Goal: Ask a question

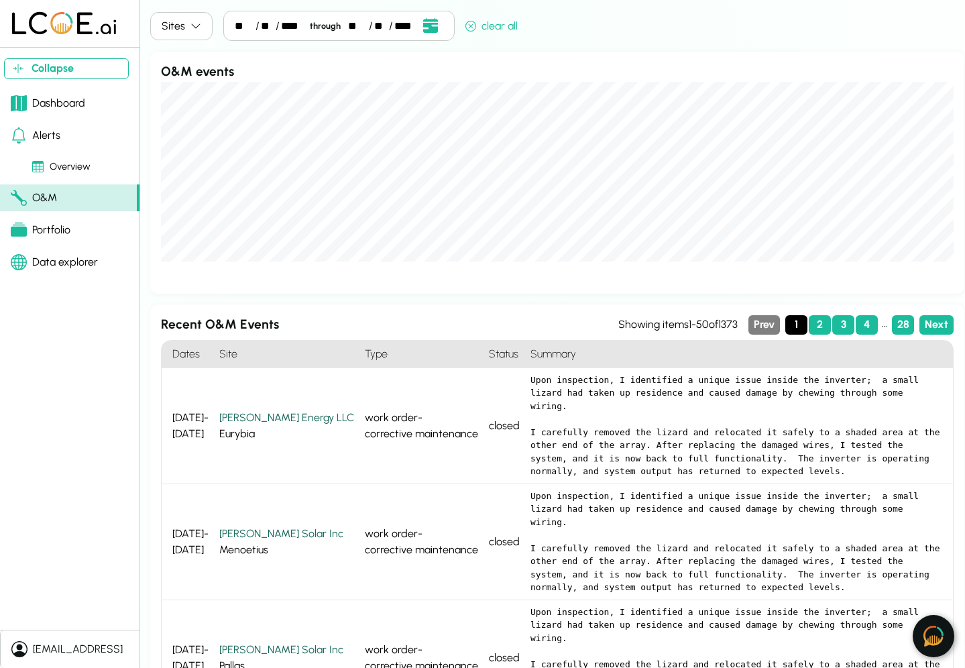
click at [930, 633] on img at bounding box center [933, 635] width 20 height 21
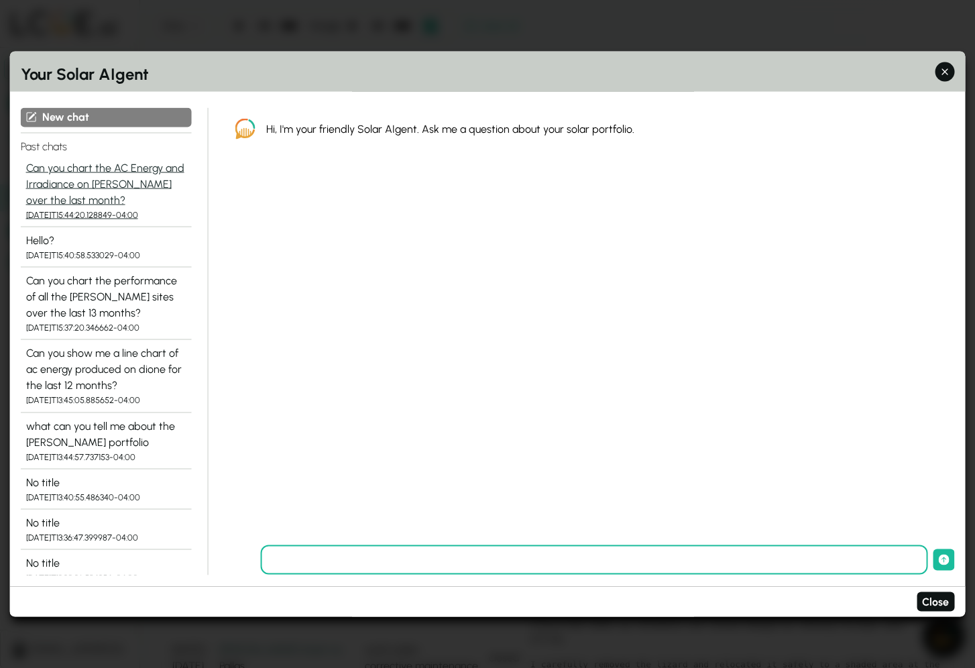
click at [82, 184] on div "Can you chart the AC Energy and Irradiance on [PERSON_NAME] over the last month?" at bounding box center [106, 184] width 160 height 48
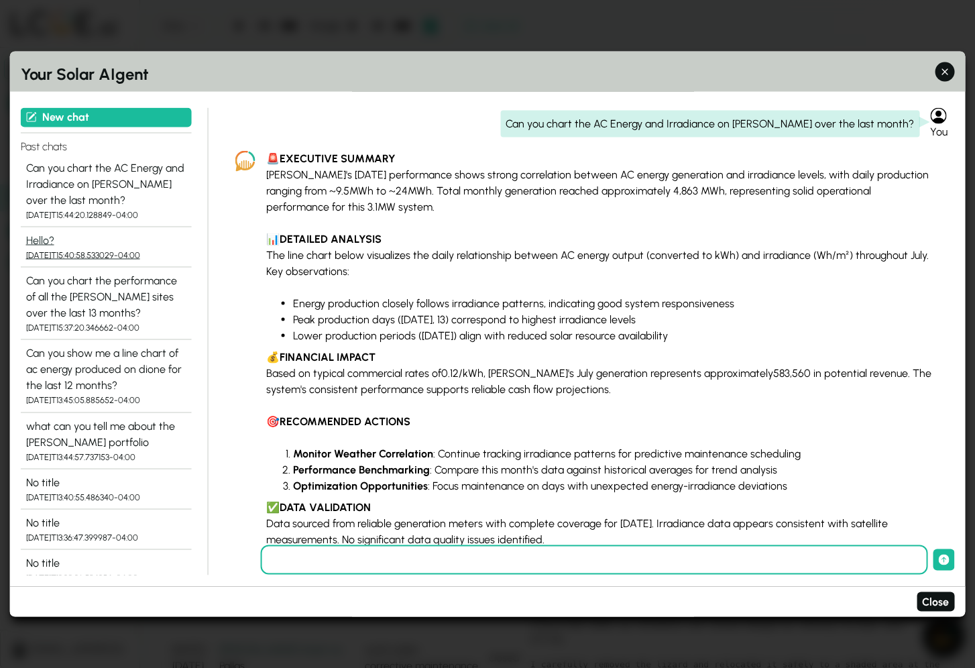
click at [45, 241] on div "Hello?" at bounding box center [106, 240] width 160 height 16
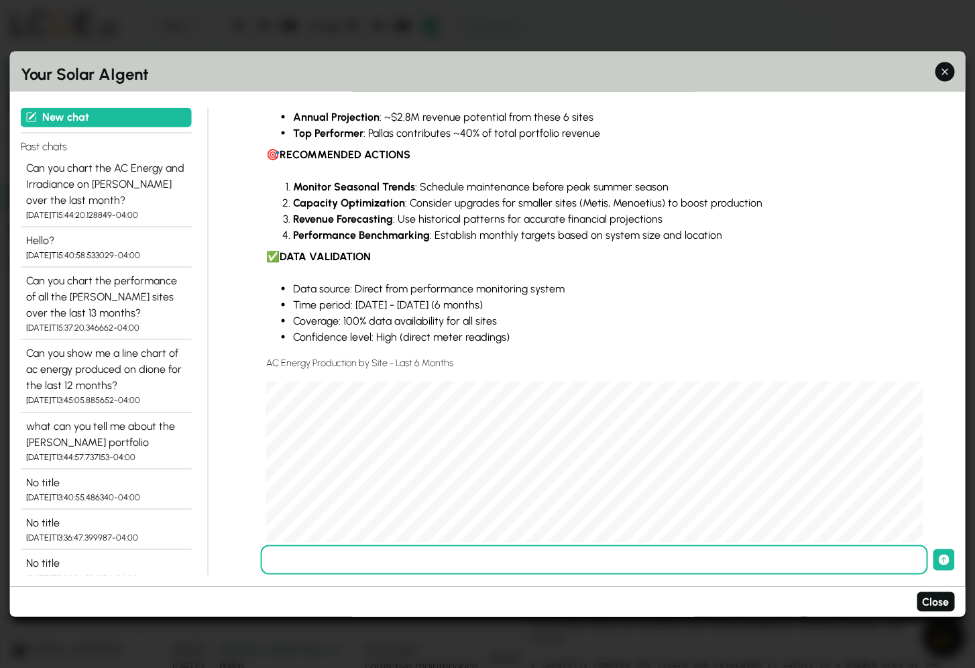
scroll to position [473, 0]
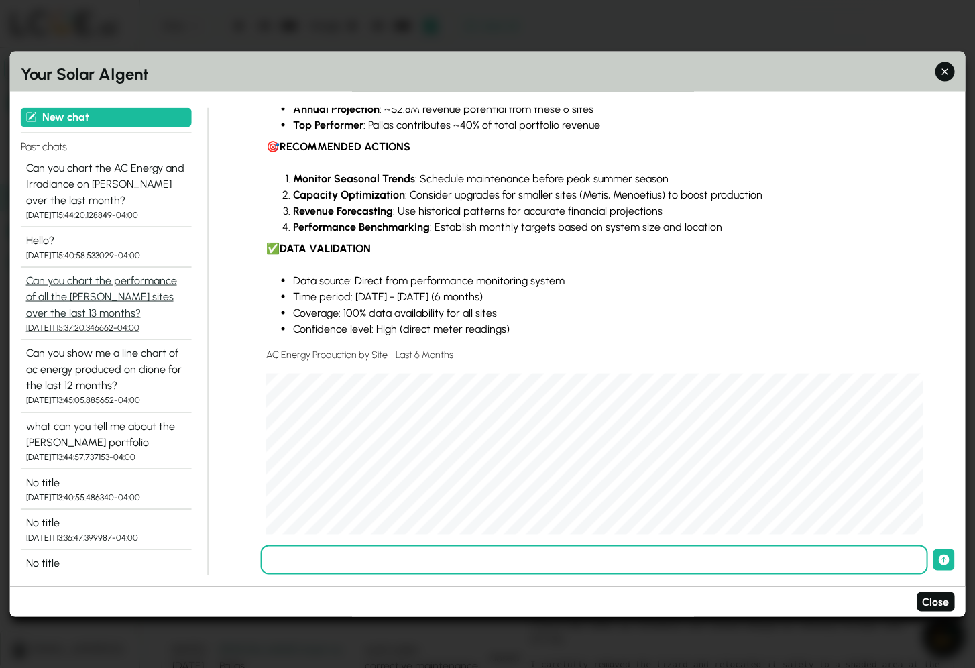
click at [71, 292] on div "Can you chart the performance of all the [PERSON_NAME] sites over the last 13 m…" at bounding box center [106, 297] width 160 height 48
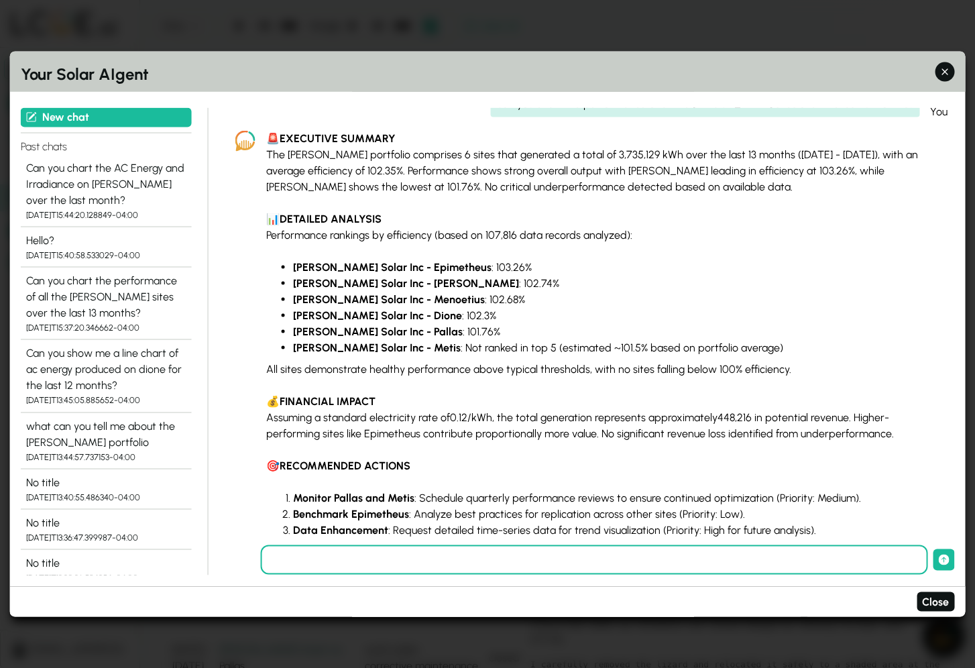
scroll to position [0, 0]
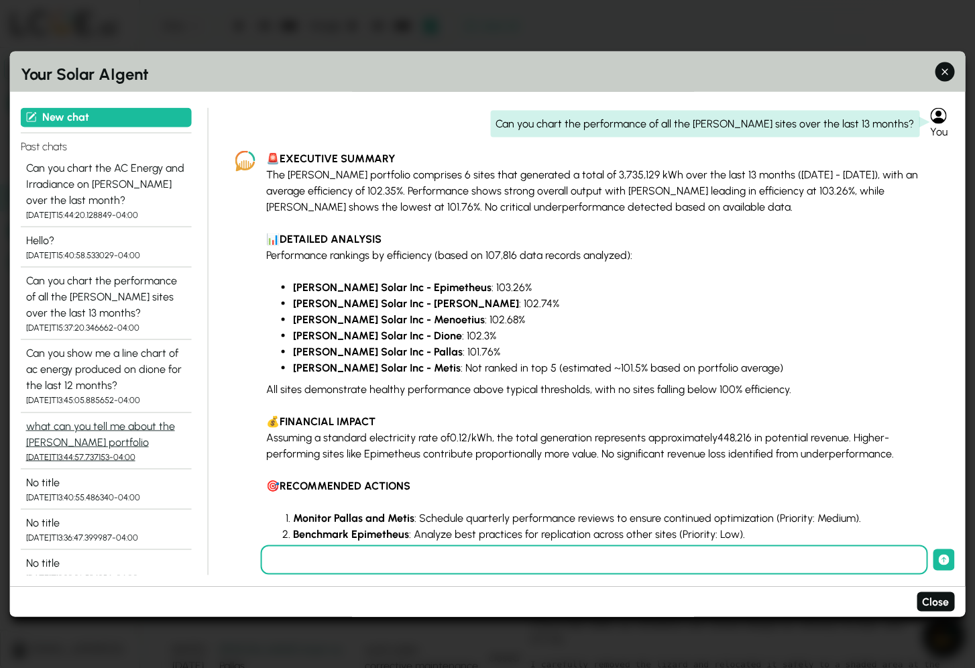
click at [88, 439] on div "what can you tell me about the [PERSON_NAME] portfolio" at bounding box center [106, 434] width 160 height 32
